Goal: Entertainment & Leisure: Consume media (video, audio)

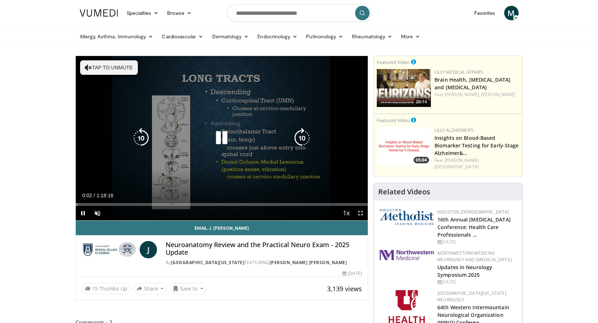
drag, startPoint x: 92, startPoint y: 67, endPoint x: 91, endPoint y: 71, distance: 4.0
click at [92, 68] on button "Tap to unmute" at bounding box center [109, 67] width 58 height 14
click at [203, 171] on div "10 seconds Tap to unmute" at bounding box center [222, 138] width 292 height 164
click at [217, 137] on icon "Video Player" at bounding box center [221, 138] width 20 height 20
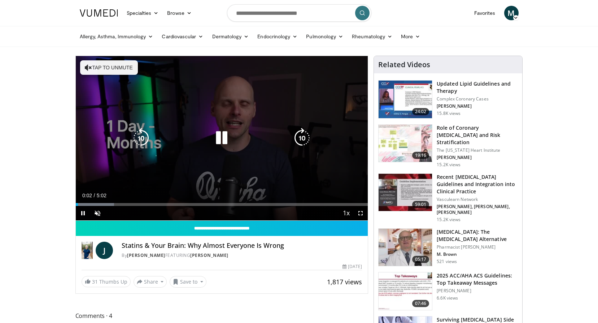
click at [116, 69] on button "Tap to unmute" at bounding box center [109, 67] width 58 height 14
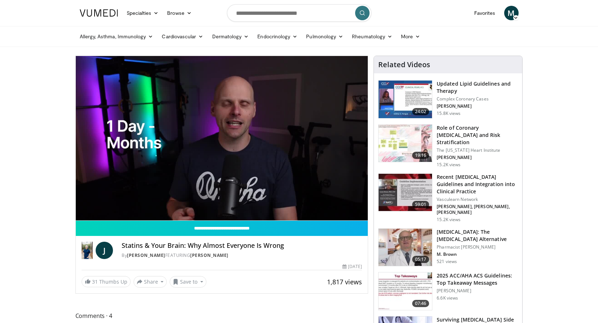
click at [313, 254] on div "By Dr. Jordan Rennicke FEATURING Jordan Rennicke" at bounding box center [242, 255] width 240 height 6
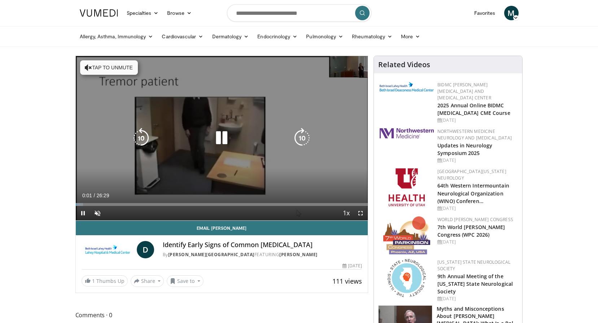
drag, startPoint x: 113, startPoint y: 66, endPoint x: 115, endPoint y: 75, distance: 9.7
click at [113, 66] on button "Tap to unmute" at bounding box center [109, 67] width 58 height 14
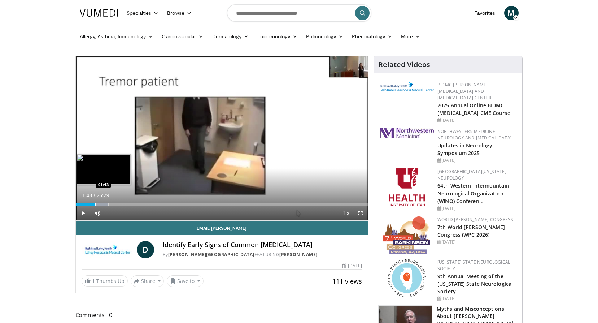
drag, startPoint x: 87, startPoint y: 203, endPoint x: 95, endPoint y: 203, distance: 7.9
click at [95, 203] on div "Progress Bar" at bounding box center [95, 204] width 1 height 3
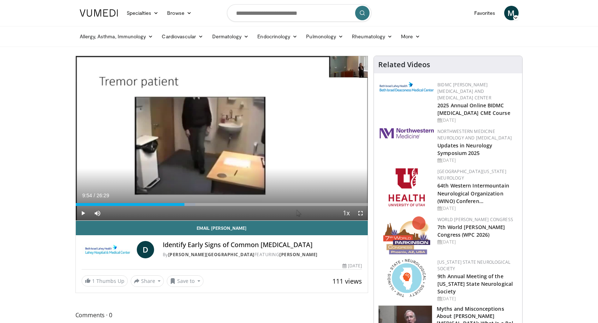
drag, startPoint x: 112, startPoint y: 203, endPoint x: 185, endPoint y: 211, distance: 72.9
click at [185, 211] on div "Current Time 9:54 / Duration 26:29 Play Skip Backward Skip Forward Mute 0% Load…" at bounding box center [222, 213] width 292 height 14
click at [213, 204] on div "Loaded : 51.60% 12:27 12:29" at bounding box center [222, 204] width 292 height 3
drag, startPoint x: 225, startPoint y: 204, endPoint x: 320, endPoint y: 207, distance: 94.2
click at [320, 207] on div "Current Time 22:08 / Duration 26:29 Play Skip Backward Skip Forward Mute 0% Loa…" at bounding box center [222, 213] width 292 height 14
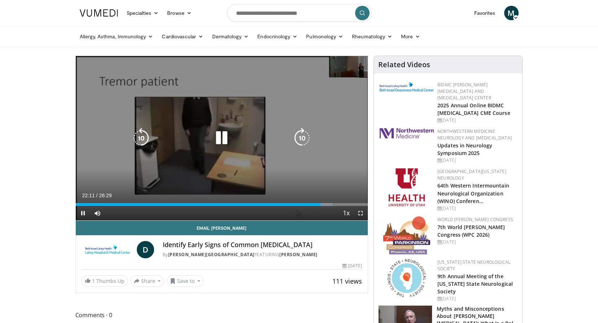
click at [174, 163] on div "10 seconds Tap to unmute" at bounding box center [222, 138] width 292 height 164
click at [138, 141] on icon "Video Player" at bounding box center [141, 138] width 20 height 20
click at [224, 138] on icon "Video Player" at bounding box center [221, 138] width 20 height 20
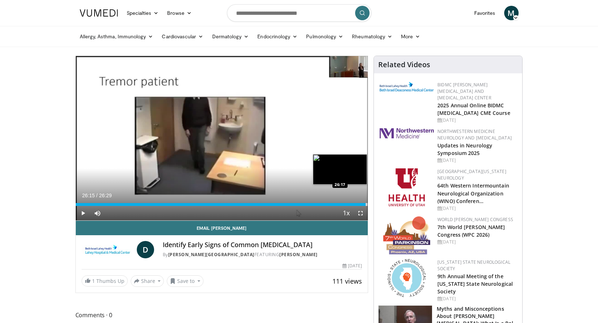
drag, startPoint x: 319, startPoint y: 205, endPoint x: 365, endPoint y: 205, distance: 46.5
click at [366, 205] on div "Progress Bar" at bounding box center [366, 204] width 1 height 3
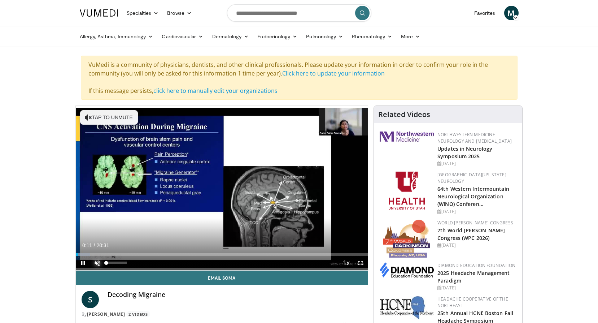
click at [99, 264] on span "Video Player" at bounding box center [97, 262] width 14 height 14
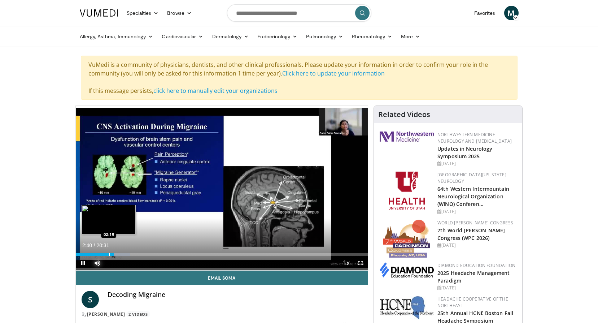
click at [109, 254] on div "Progress Bar" at bounding box center [109, 254] width 1 height 3
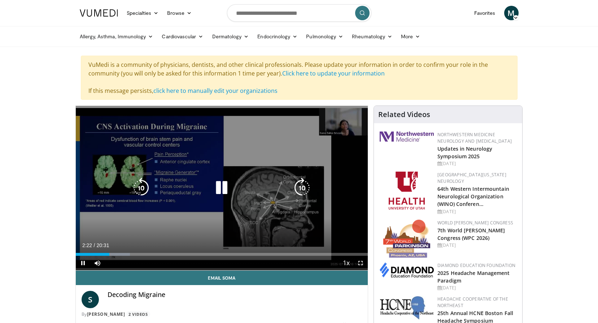
click at [222, 187] on icon "Video Player" at bounding box center [221, 187] width 20 height 20
click at [218, 188] on icon "Video Player" at bounding box center [221, 187] width 20 height 20
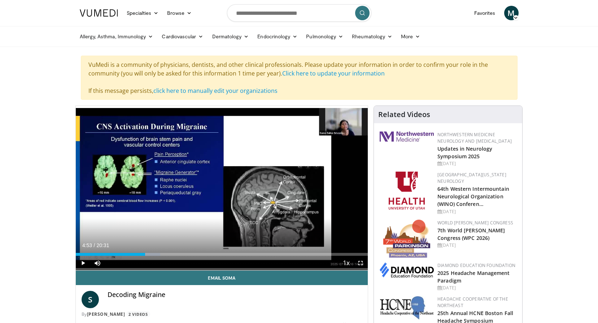
drag, startPoint x: 136, startPoint y: 254, endPoint x: 145, endPoint y: 254, distance: 8.7
click at [145, 254] on div "Loaded : 29.01% 04:53 04:50" at bounding box center [222, 254] width 292 height 3
drag, startPoint x: 177, startPoint y: 254, endPoint x: 182, endPoint y: 254, distance: 4.7
click at [182, 254] on div "Progress Bar" at bounding box center [182, 254] width 1 height 3
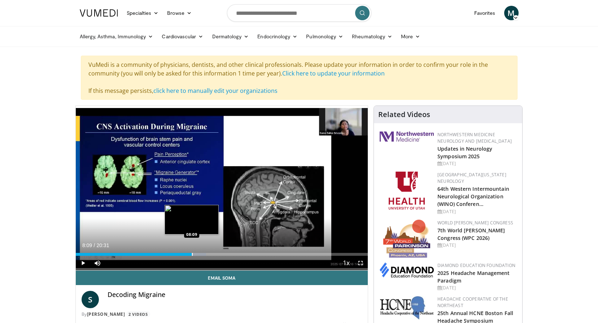
drag, startPoint x: 189, startPoint y: 254, endPoint x: 192, endPoint y: 250, distance: 4.6
click at [192, 250] on div "Loaded : 44.68% 08:09 08:09" at bounding box center [222, 252] width 292 height 7
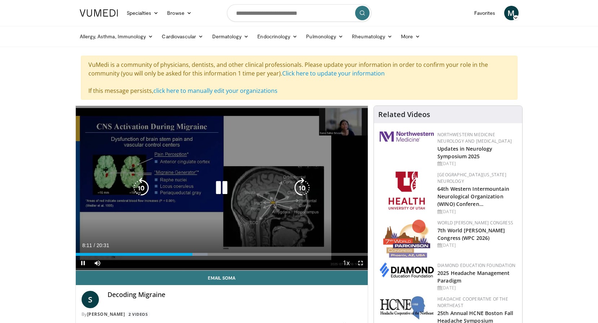
click at [224, 188] on icon "Video Player" at bounding box center [221, 187] width 20 height 20
drag, startPoint x: 222, startPoint y: 187, endPoint x: 240, endPoint y: 187, distance: 17.7
click at [222, 187] on icon "Video Player" at bounding box center [221, 187] width 20 height 20
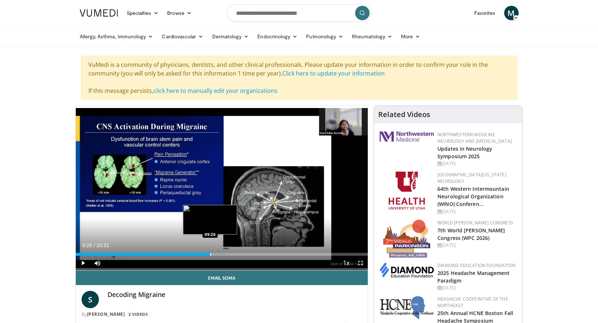
drag, startPoint x: 197, startPoint y: 255, endPoint x: 210, endPoint y: 252, distance: 13.9
click at [210, 253] on div "Progress Bar" at bounding box center [210, 254] width 1 height 3
click at [215, 254] on div "Loaded : 53.61% 09:46 09:48" at bounding box center [222, 254] width 292 height 3
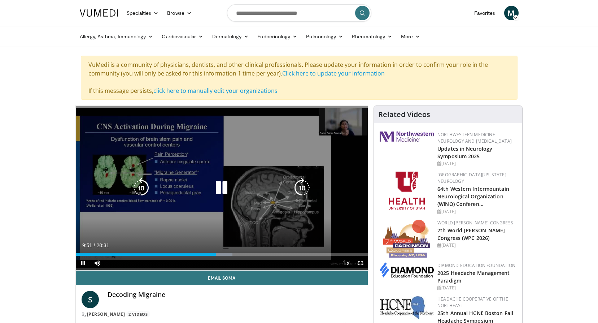
click at [220, 188] on icon "Video Player" at bounding box center [221, 187] width 20 height 20
click at [219, 189] on icon "Video Player" at bounding box center [221, 187] width 20 height 20
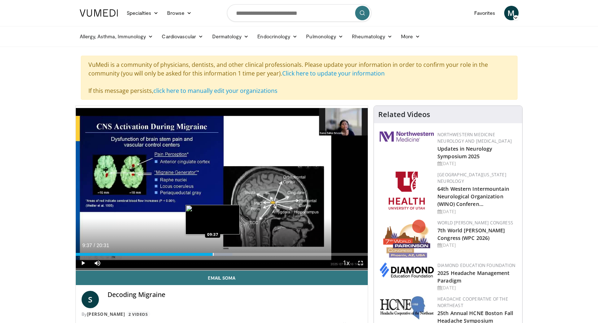
drag, startPoint x: 216, startPoint y: 253, endPoint x: 212, endPoint y: 253, distance: 4.0
click at [213, 253] on div "Progress Bar" at bounding box center [213, 254] width 1 height 3
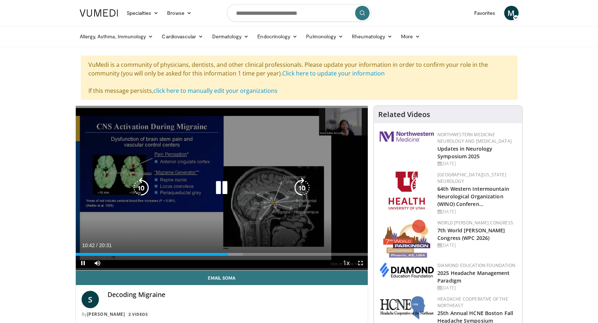
click at [220, 190] on icon "Video Player" at bounding box center [221, 187] width 20 height 20
click at [220, 189] on icon "Video Player" at bounding box center [221, 187] width 20 height 20
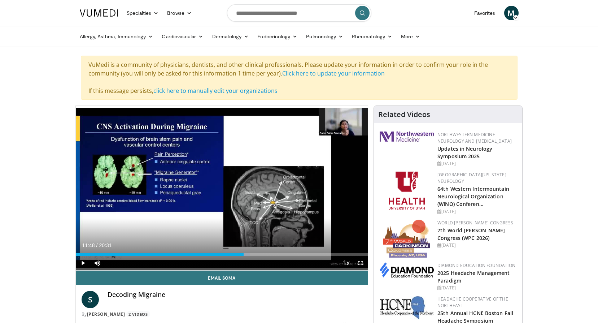
drag, startPoint x: 231, startPoint y: 253, endPoint x: 242, endPoint y: 247, distance: 12.8
click at [243, 255] on div "Current Time 11:48 / Duration 20:31 Play Skip Backward Skip Forward Mute 6% Loa…" at bounding box center [222, 262] width 292 height 14
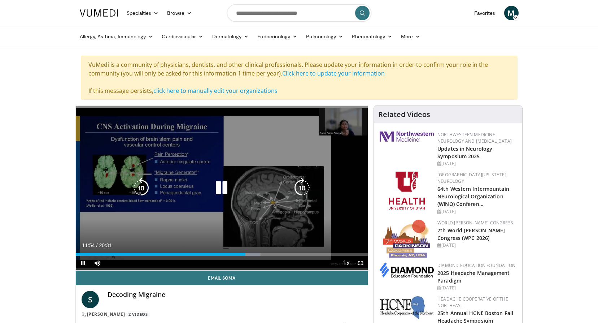
click at [225, 191] on icon "Video Player" at bounding box center [221, 187] width 20 height 20
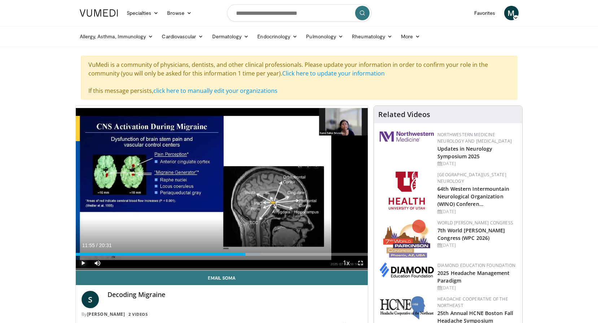
click at [82, 264] on span "Video Player" at bounding box center [83, 262] width 14 height 14
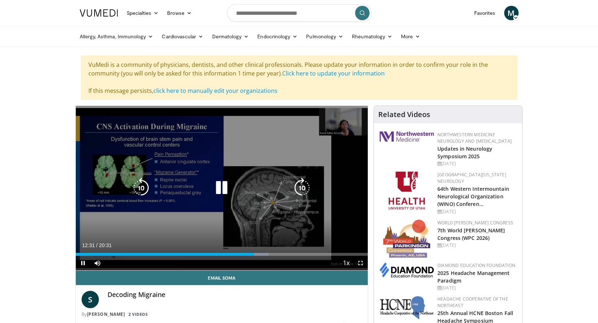
click at [222, 190] on icon "Video Player" at bounding box center [221, 187] width 20 height 20
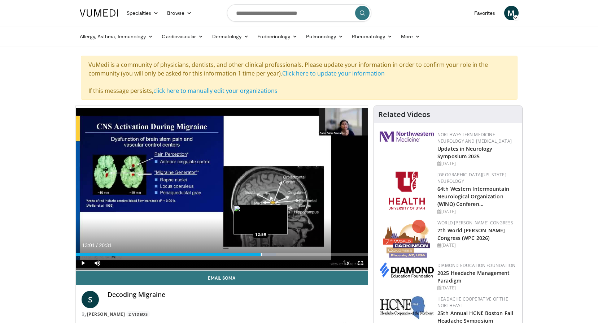
drag, startPoint x: 254, startPoint y: 254, endPoint x: 261, endPoint y: 252, distance: 6.7
click at [261, 253] on div "Progress Bar" at bounding box center [261, 254] width 1 height 3
click at [260, 254] on div "Progress Bar" at bounding box center [260, 254] width 1 height 3
click at [83, 263] on span "Video Player" at bounding box center [83, 262] width 14 height 14
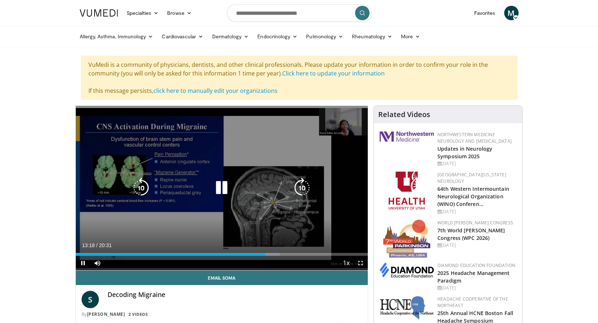
click at [220, 190] on icon "Video Player" at bounding box center [221, 187] width 20 height 20
click at [219, 189] on icon "Video Player" at bounding box center [221, 187] width 20 height 20
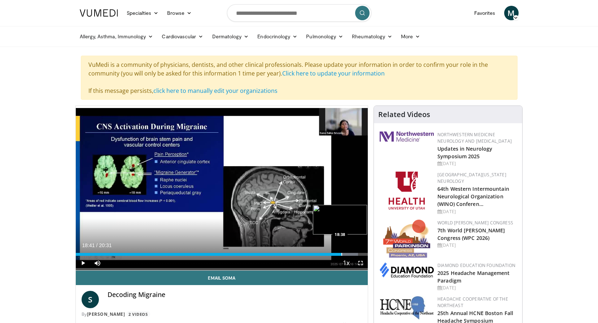
drag, startPoint x: 297, startPoint y: 254, endPoint x: 342, endPoint y: 249, distance: 44.7
click at [342, 249] on div "Loaded : 96.67% 18:41 18:38" at bounding box center [222, 252] width 292 height 7
drag, startPoint x: 342, startPoint y: 254, endPoint x: 364, endPoint y: 251, distance: 22.7
click at [364, 251] on div "Loaded : 100.00% 20:06 20:08" at bounding box center [222, 252] width 292 height 7
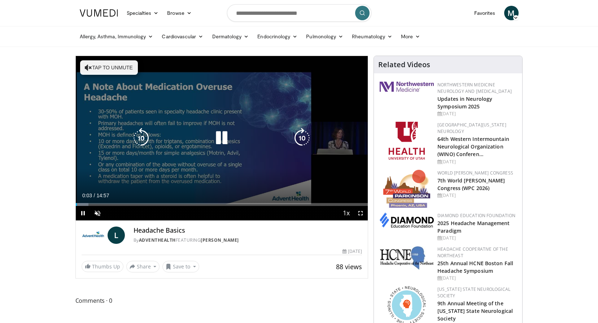
drag, startPoint x: 105, startPoint y: 67, endPoint x: 118, endPoint y: 94, distance: 30.3
click at [106, 68] on button "Tap to unmute" at bounding box center [109, 67] width 58 height 14
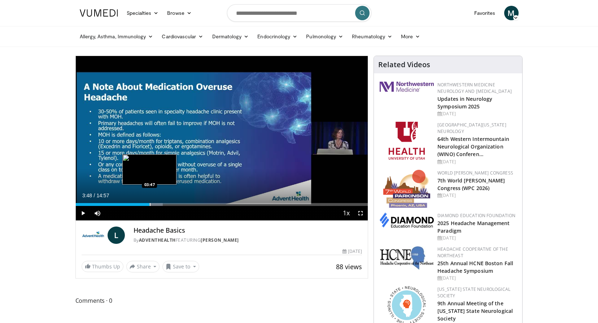
drag, startPoint x: 89, startPoint y: 203, endPoint x: 150, endPoint y: 200, distance: 61.0
click at [150, 200] on div "Loaded : 29.85% 03:45 03:47" at bounding box center [222, 202] width 292 height 7
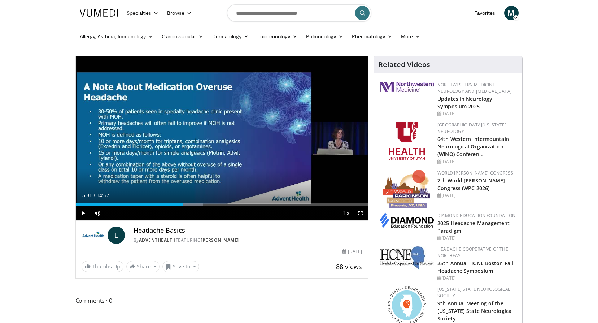
drag, startPoint x: 168, startPoint y: 205, endPoint x: 183, endPoint y: 205, distance: 15.5
click at [184, 205] on div "Progress Bar" at bounding box center [184, 204] width 1 height 3
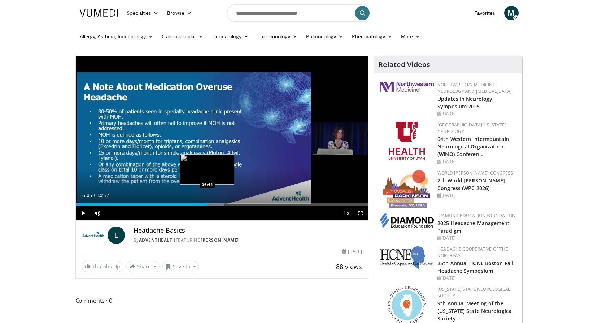
drag, startPoint x: 191, startPoint y: 203, endPoint x: 207, endPoint y: 204, distance: 16.6
click at [207, 204] on div "Progress Bar" at bounding box center [207, 204] width 1 height 3
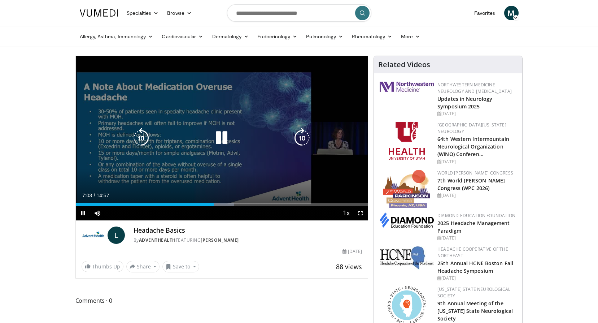
click at [219, 134] on icon "Video Player" at bounding box center [221, 138] width 20 height 20
click at [223, 137] on icon "Video Player" at bounding box center [221, 138] width 20 height 20
click at [222, 135] on icon "Video Player" at bounding box center [221, 138] width 20 height 20
click at [224, 138] on icon "Video Player" at bounding box center [221, 138] width 20 height 20
click at [220, 141] on icon "Video Player" at bounding box center [221, 138] width 20 height 20
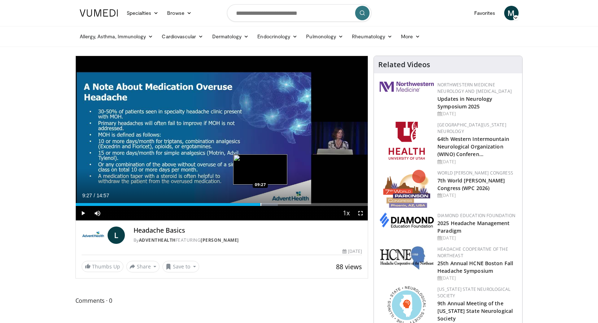
click at [260, 204] on div "Progress Bar" at bounding box center [260, 204] width 1 height 3
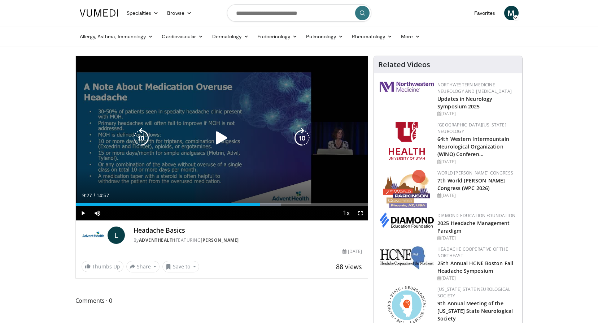
click at [216, 138] on icon "Video Player" at bounding box center [221, 138] width 20 height 20
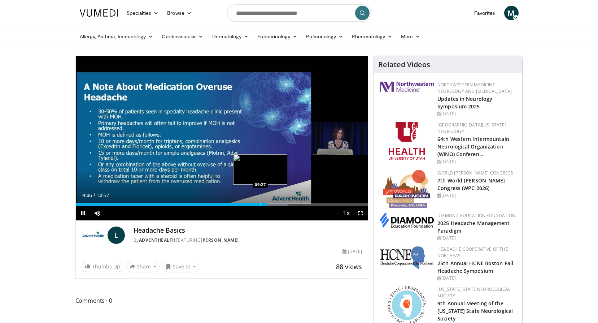
click at [260, 205] on div "Progress Bar" at bounding box center [260, 204] width 1 height 3
drag, startPoint x: 263, startPoint y: 205, endPoint x: 248, endPoint y: 202, distance: 15.0
click at [248, 202] on div "Loaded : 60.26% 08:51 08:50" at bounding box center [222, 202] width 292 height 7
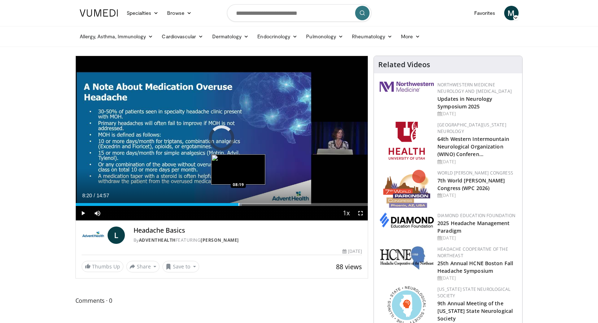
drag, startPoint x: 248, startPoint y: 205, endPoint x: 238, endPoint y: 203, distance: 10.3
click at [238, 203] on div "Loaded : 56.91% 08:20 08:19" at bounding box center [222, 204] width 292 height 3
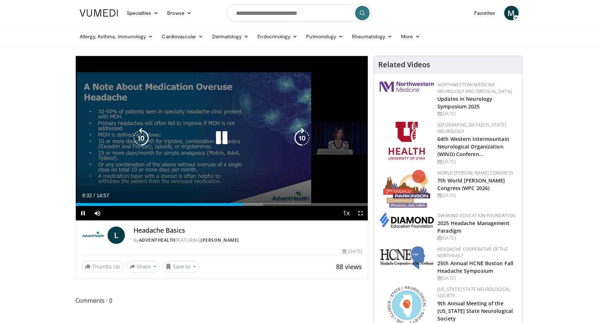
click at [222, 140] on icon "Video Player" at bounding box center [221, 138] width 20 height 20
click at [218, 140] on icon "Video Player" at bounding box center [221, 138] width 20 height 20
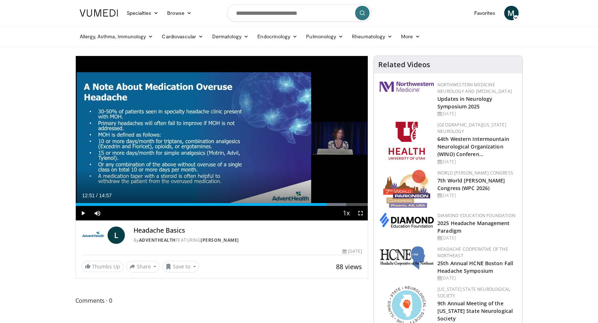
drag, startPoint x: 306, startPoint y: 204, endPoint x: 327, endPoint y: 196, distance: 21.9
click at [327, 206] on div "Current Time 12:51 / Duration 14:57 Play Skip Backward Skip Forward Mute 0% Loa…" at bounding box center [222, 213] width 292 height 14
click at [332, 204] on div "Progress Bar" at bounding box center [332, 204] width 1 height 3
drag, startPoint x: 333, startPoint y: 204, endPoint x: 338, endPoint y: 204, distance: 4.7
click at [338, 204] on div "Progress Bar" at bounding box center [338, 204] width 1 height 3
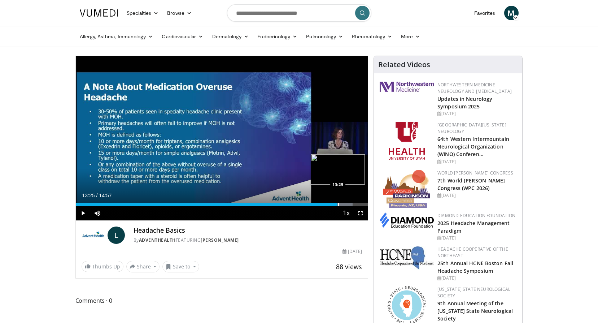
click at [338, 204] on div "Progress Bar" at bounding box center [338, 204] width 1 height 3
drag, startPoint x: 338, startPoint y: 204, endPoint x: 345, endPoint y: 204, distance: 7.2
click at [346, 204] on div "Progress Bar" at bounding box center [346, 204] width 1 height 3
drag, startPoint x: 345, startPoint y: 203, endPoint x: 355, endPoint y: 203, distance: 10.1
click at [355, 203] on div "Progress Bar" at bounding box center [355, 204] width 1 height 3
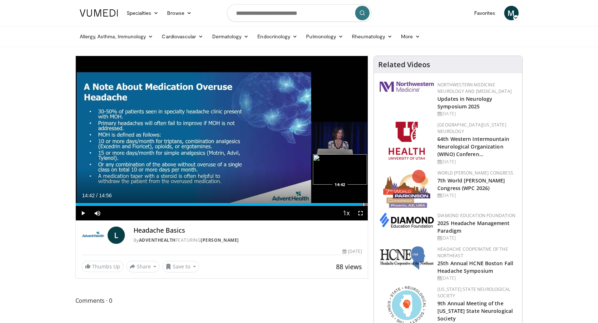
drag, startPoint x: 356, startPoint y: 203, endPoint x: 364, endPoint y: 203, distance: 7.6
click at [364, 203] on div "Progress Bar" at bounding box center [363, 204] width 1 height 3
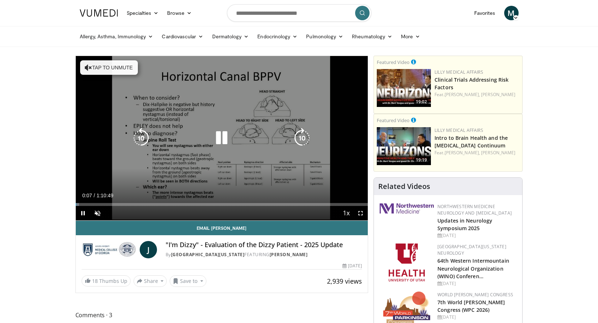
click at [109, 70] on button "Tap to unmute" at bounding box center [109, 67] width 58 height 14
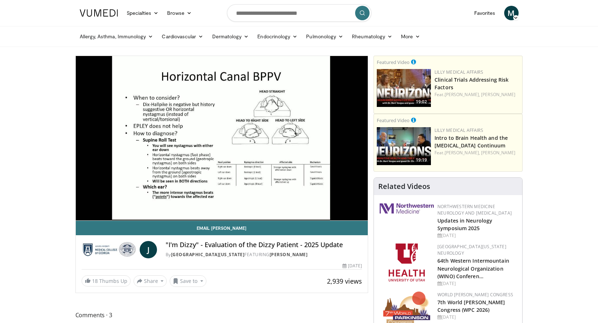
click at [285, 285] on div "18 Thumbs Up Share "I'm Dizzy" - Evaluation ... × Enter one or more e-mail addr…" at bounding box center [222, 281] width 281 height 12
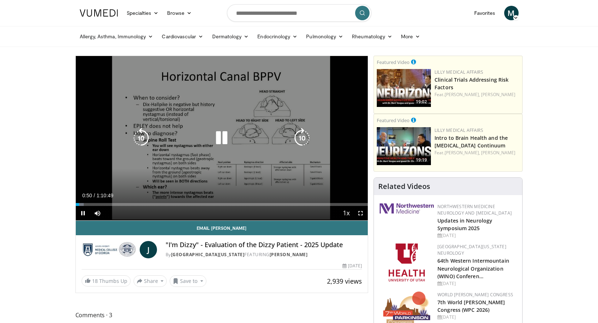
click at [221, 142] on icon "Video Player" at bounding box center [221, 138] width 20 height 20
